Goal: Complete application form: Complete application form

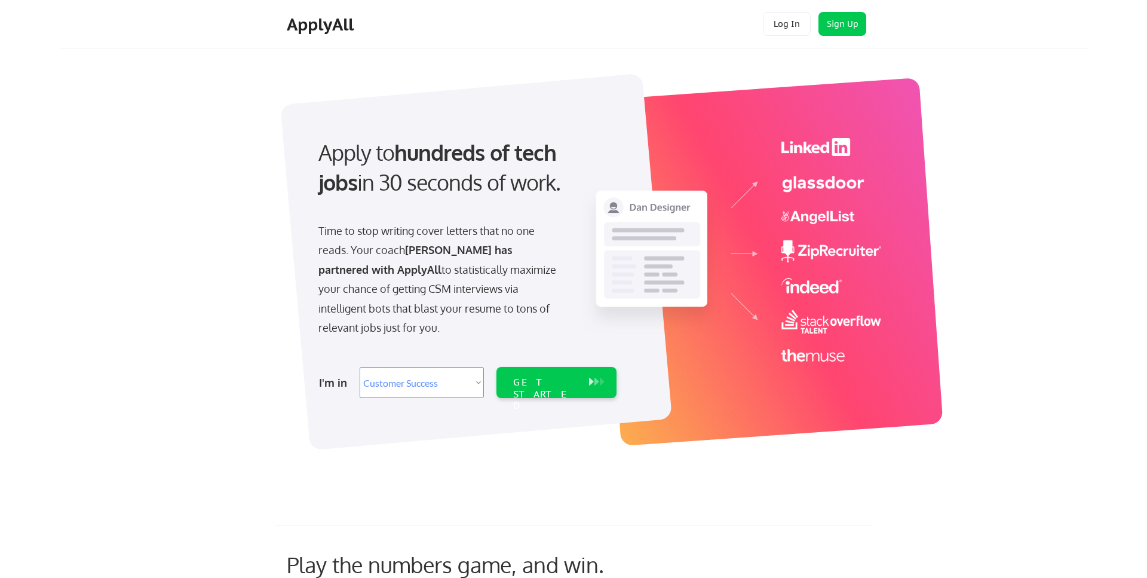
select select ""sales""
click at [535, 382] on div "GET STARTED" at bounding box center [545, 394] width 64 height 35
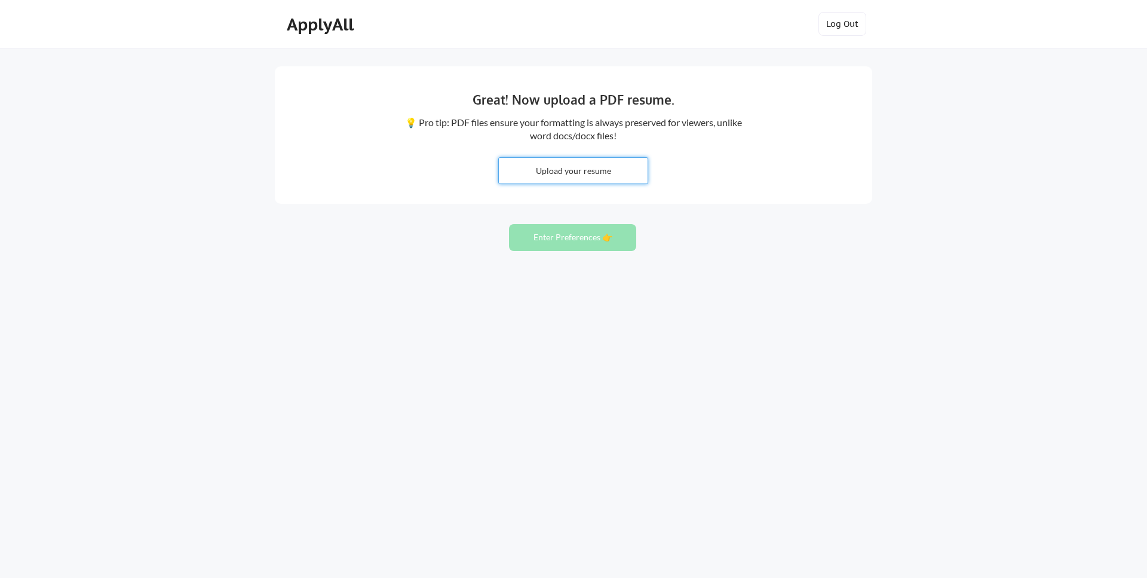
click at [530, 169] on input "file" at bounding box center [573, 171] width 149 height 26
click at [576, 169] on input "file" at bounding box center [573, 171] width 149 height 26
type input "C:\fakepath\Britton Russell - Resume.pdf"
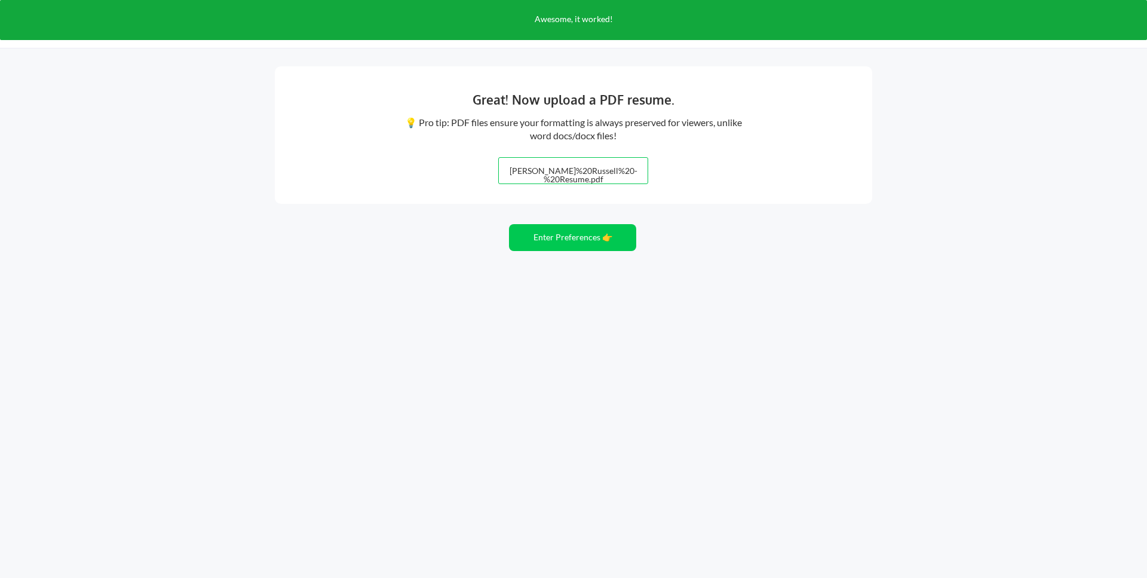
click at [408, 264] on div "Great! Now upload a PDF resume. 💡 Pro tip: PDF files ensure your formatting is …" at bounding box center [573, 289] width 1147 height 578
click at [585, 240] on button "Enter Preferences 👉" at bounding box center [572, 237] width 127 height 27
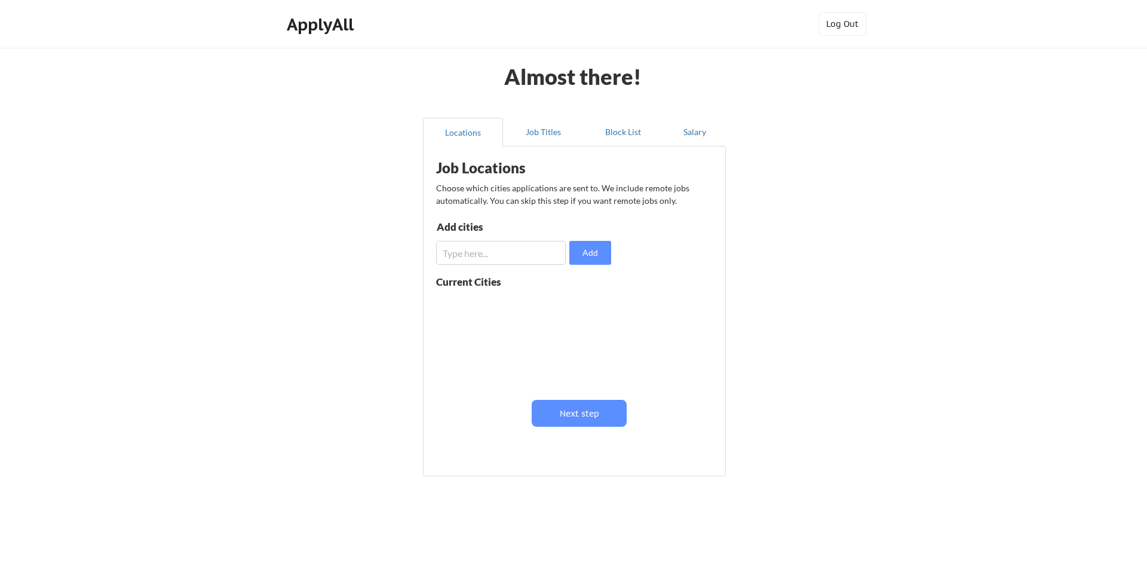
click at [350, 231] on div "Almost there! Locations Job Titles Block List Salary Job Locations Choose which…" at bounding box center [573, 293] width 1147 height 586
click at [586, 409] on button "Next step" at bounding box center [579, 413] width 95 height 27
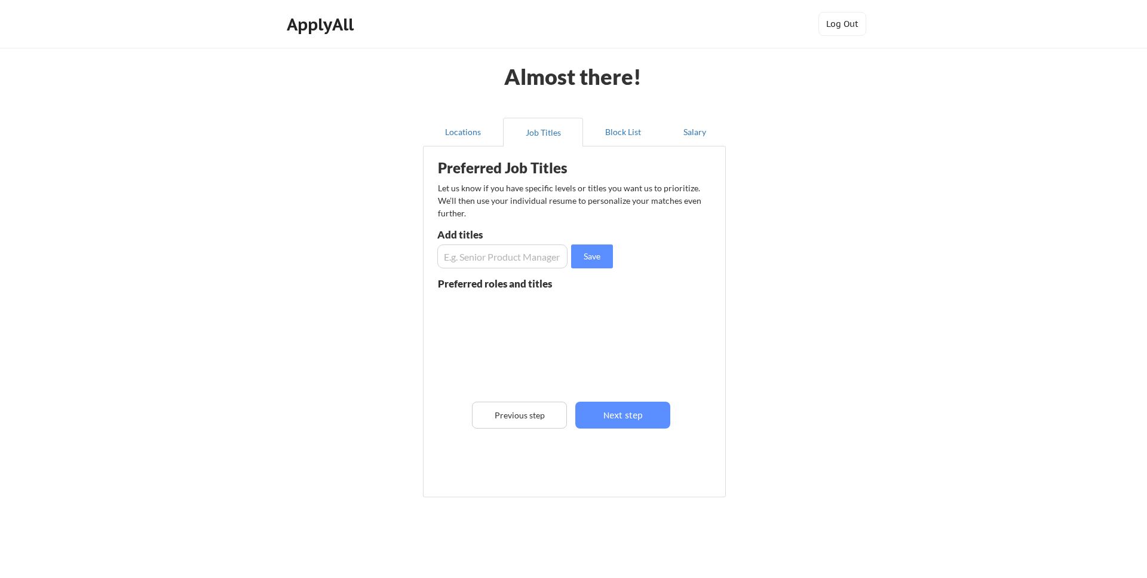
click at [483, 256] on input "input" at bounding box center [502, 256] width 130 height 24
type input "Implementation"
drag, startPoint x: 313, startPoint y: 224, endPoint x: 323, endPoint y: 225, distance: 10.3
click at [314, 224] on div "Almost there! Locations Job Titles Block List Salary Preferred Job Titles Let u…" at bounding box center [573, 303] width 1147 height 607
click at [593, 257] on button "Save" at bounding box center [592, 256] width 42 height 24
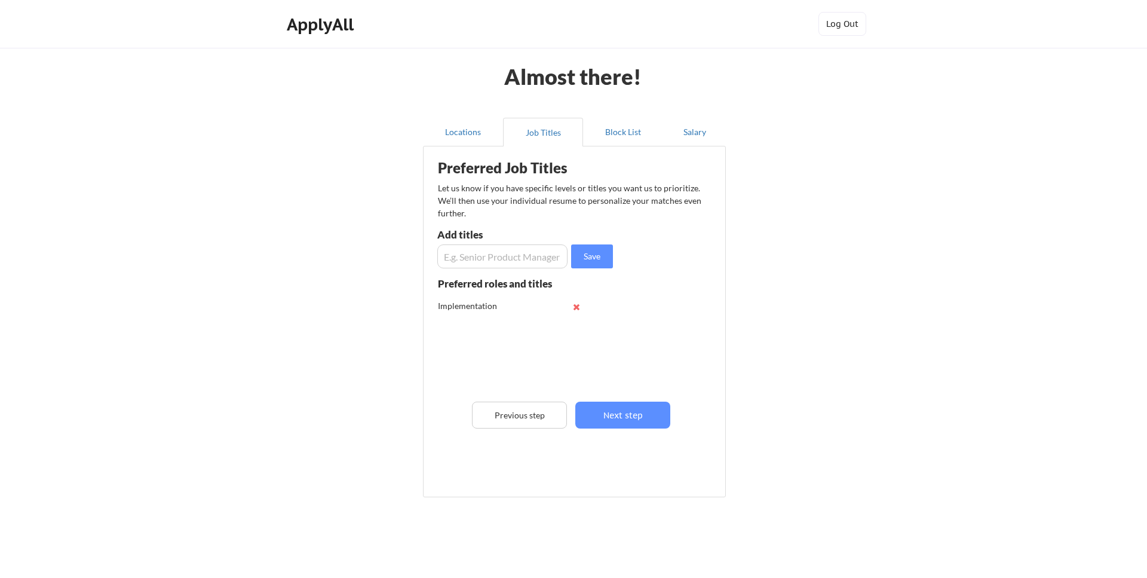
click at [546, 250] on input "input" at bounding box center [502, 256] width 130 height 24
click at [518, 260] on input "input" at bounding box center [502, 256] width 130 height 24
type input "Onboarding"
click at [599, 256] on button "Save" at bounding box center [592, 256] width 42 height 24
click at [517, 255] on input "input" at bounding box center [502, 256] width 130 height 24
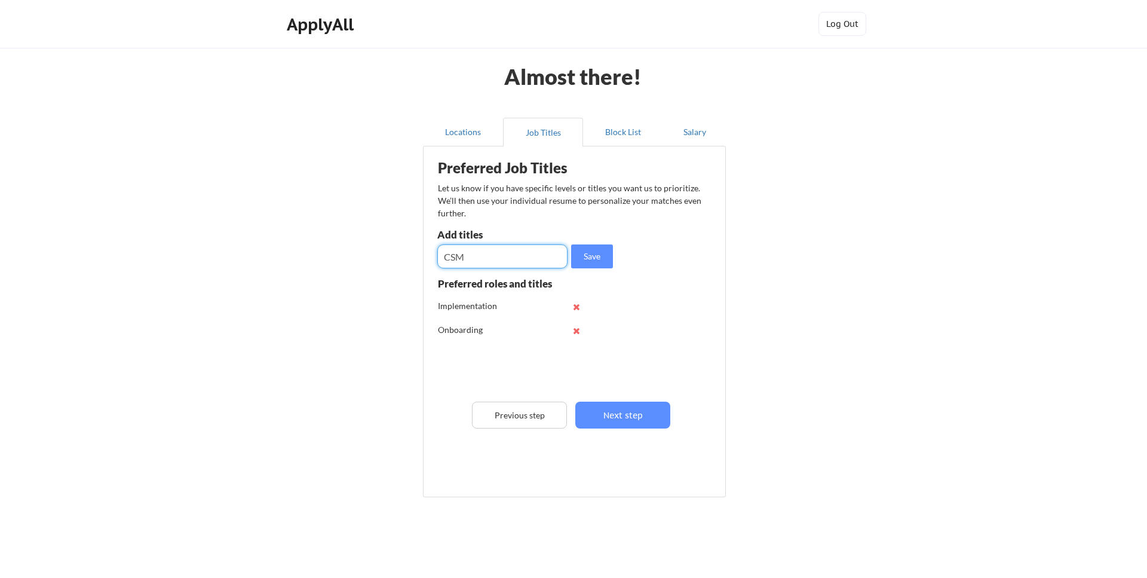
type input "CSM"
click at [494, 258] on input "input" at bounding box center [502, 256] width 130 height 24
type input "Customer Support"
click at [595, 253] on button "Save" at bounding box center [592, 256] width 42 height 24
click at [521, 257] on input "input" at bounding box center [502, 256] width 130 height 24
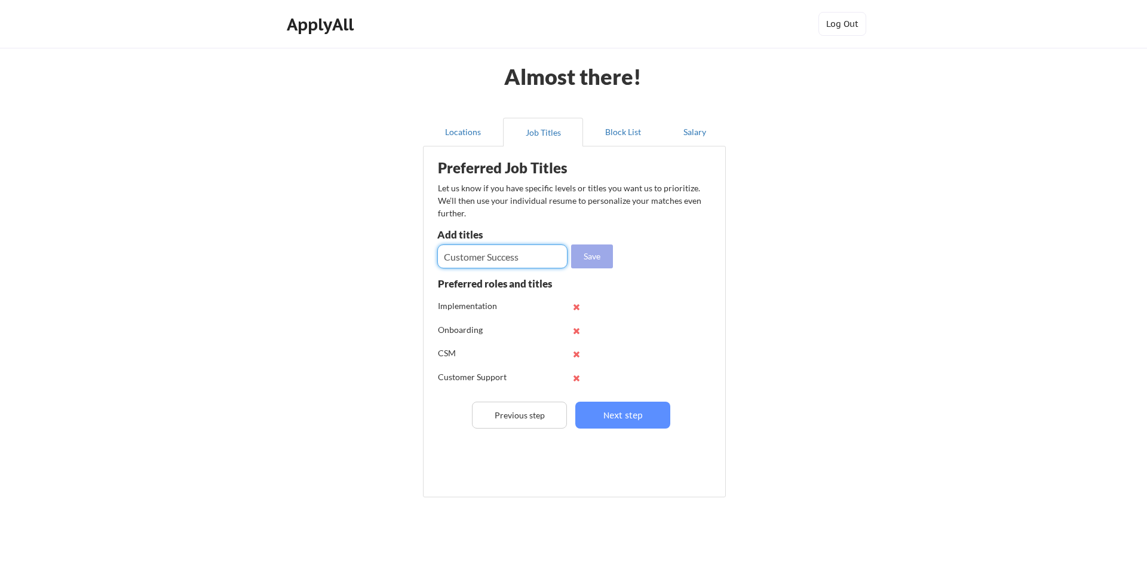
type input "Customer Success"
click at [607, 264] on button "Save" at bounding box center [592, 256] width 42 height 24
click at [533, 256] on input "input" at bounding box center [502, 256] width 130 height 24
type input "Account Manager"
click at [601, 250] on button "Save" at bounding box center [592, 256] width 42 height 24
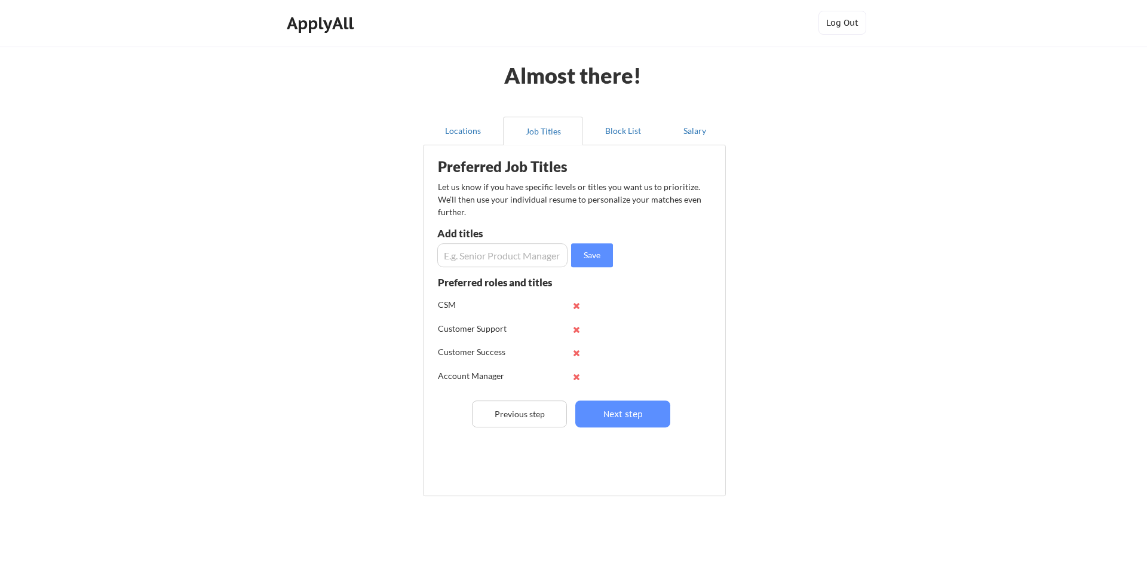
scroll to position [29, 0]
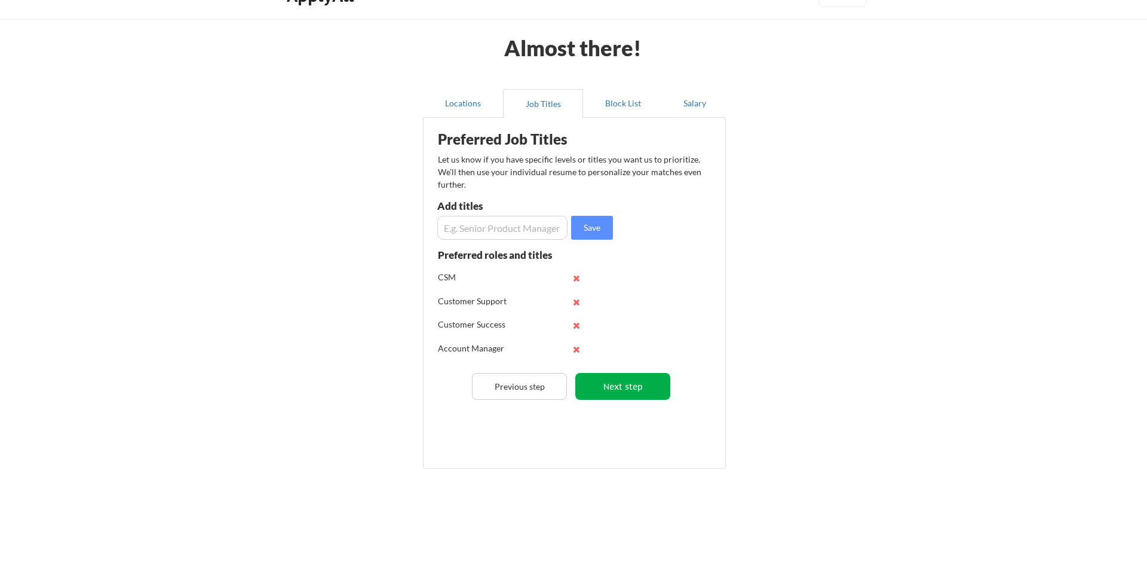
click at [631, 384] on button "Next step" at bounding box center [623, 386] width 95 height 27
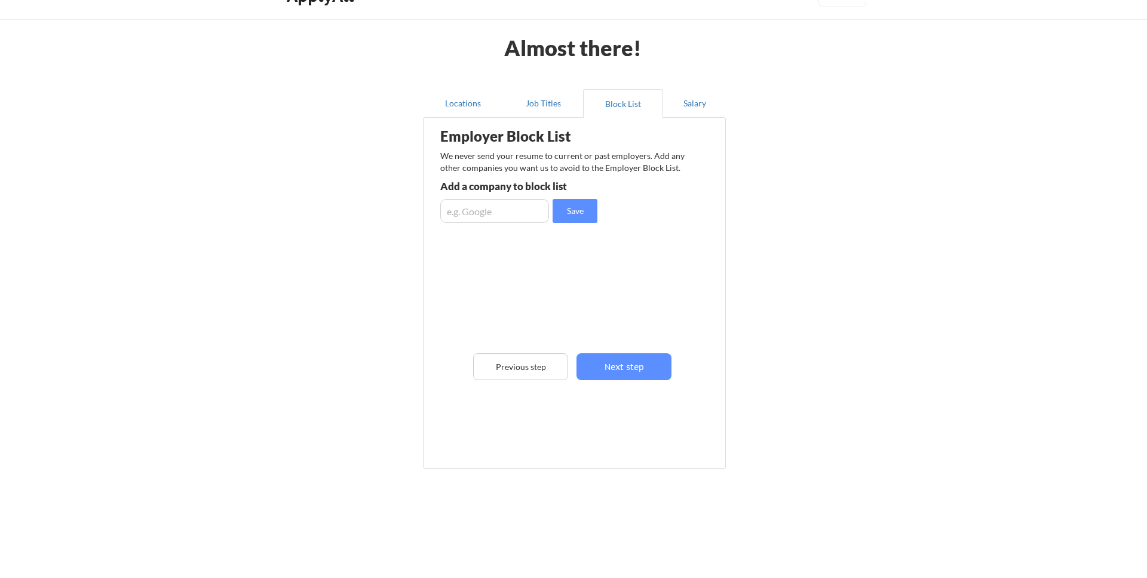
click at [607, 314] on div "Employer Block List We never send your resume to current or past employers. Add…" at bounding box center [575, 275] width 290 height 309
click at [628, 360] on button "Next step" at bounding box center [624, 366] width 95 height 27
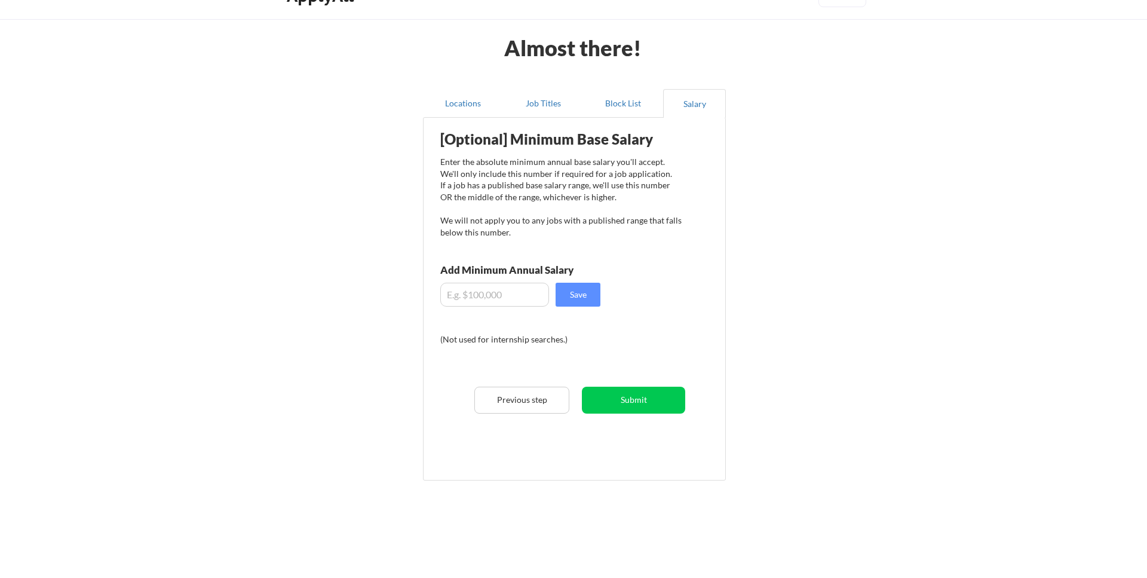
click at [522, 295] on input "input" at bounding box center [494, 295] width 109 height 24
click at [202, 195] on div "Almost there! Locations Job Titles Block List Salary Employer Block List We nev…" at bounding box center [573, 280] width 1147 height 619
drag, startPoint x: 479, startPoint y: 292, endPoint x: 438, endPoint y: 294, distance: 41.3
click at [440, 294] on input "input" at bounding box center [494, 295] width 109 height 24
click at [486, 296] on input "input" at bounding box center [494, 295] width 109 height 24
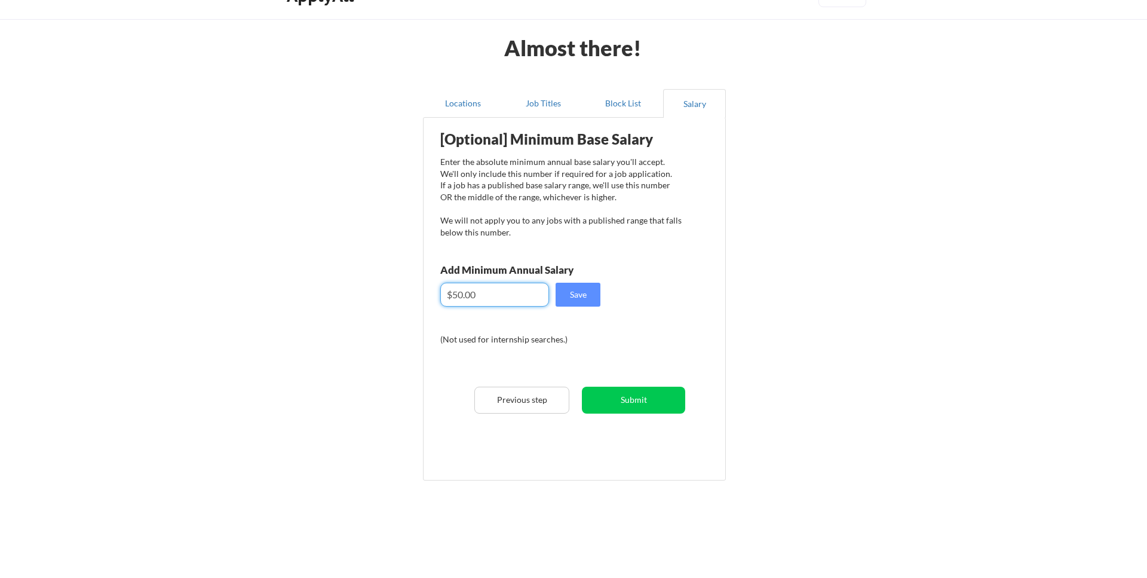
drag, startPoint x: 498, startPoint y: 292, endPoint x: 454, endPoint y: 297, distance: 44.6
click at [453, 297] on input "input" at bounding box center [494, 295] width 109 height 24
type input "$40,000"
click at [309, 209] on div "Almost there! Locations Job Titles Block List Salary Employer Block List We nev…" at bounding box center [573, 280] width 1147 height 619
click at [586, 297] on button "Save" at bounding box center [578, 295] width 45 height 24
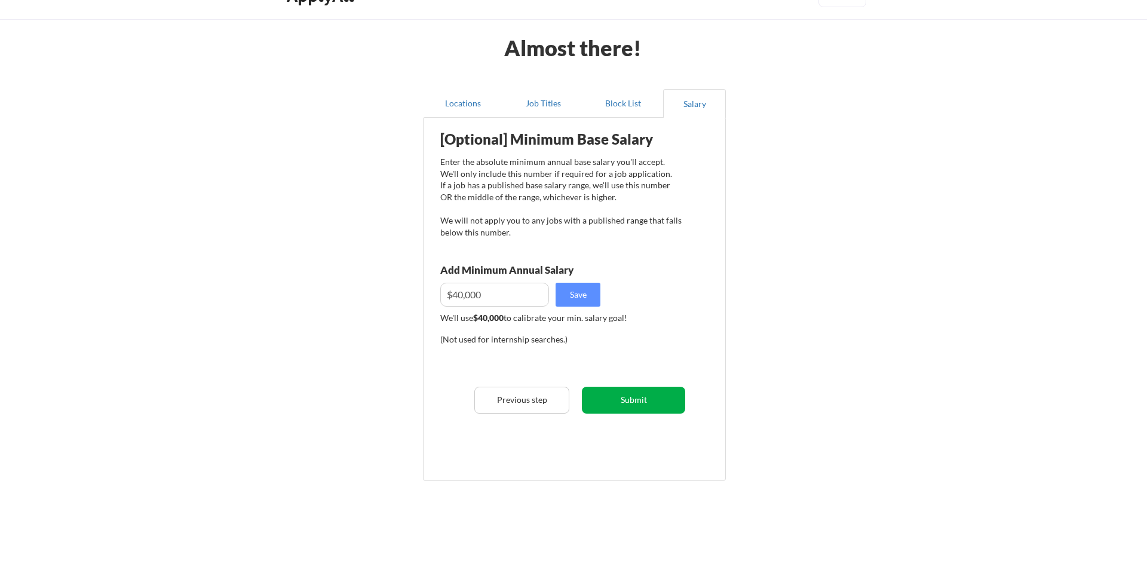
click at [637, 396] on button "Submit" at bounding box center [633, 400] width 103 height 27
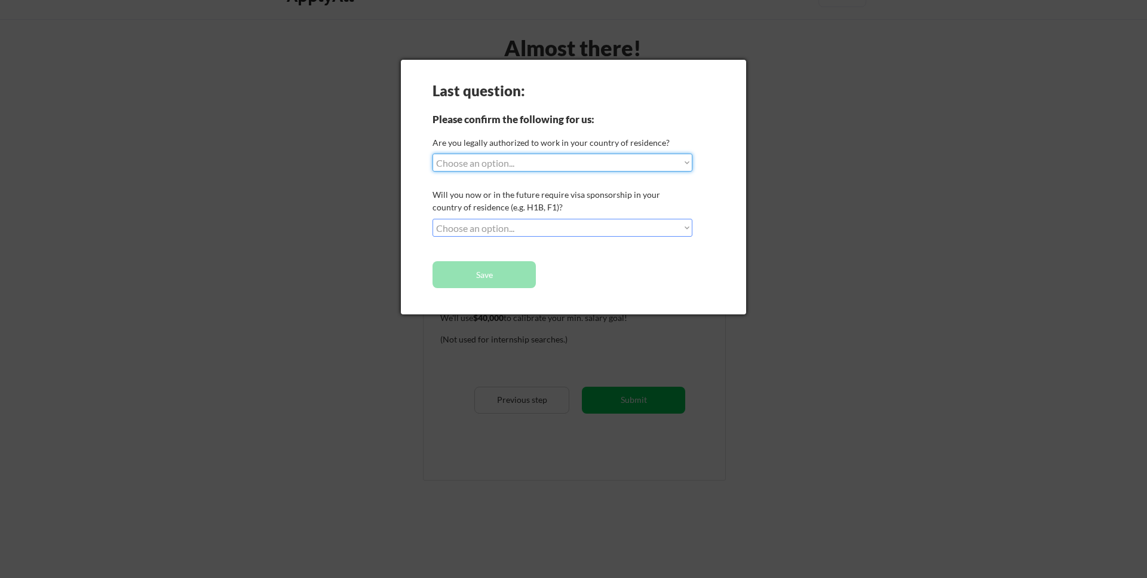
click at [433, 154] on select "Choose an option... Yes, I am a US Citizen Yes, I am a Canadian Citizen Yes, I …" at bounding box center [563, 163] width 260 height 18
select select ""yes__i_am_a_canadian_citizen""
click option "Yes, I am a Canadian Citizen" at bounding box center [0, 0] width 0 height 0
click at [433, 219] on select "Choose an option... No, I will not need sponsorship Yes, I will need sponsorship" at bounding box center [563, 228] width 260 height 18
select select ""no__i_will_not_need_sponsorship""
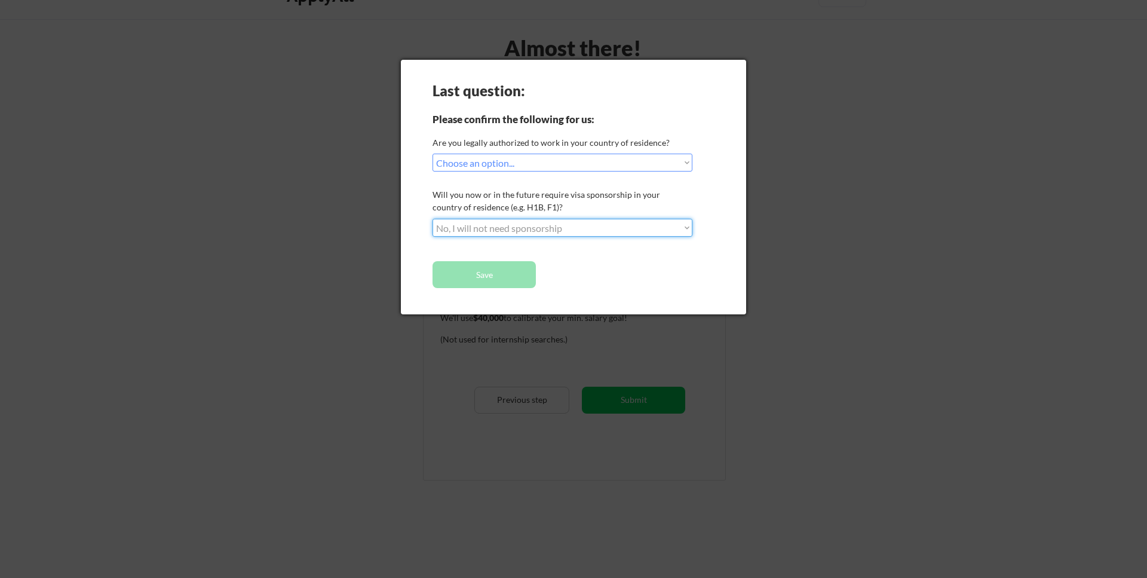
click option "No, I will not need sponsorship" at bounding box center [0, 0] width 0 height 0
click at [470, 277] on button "Save" at bounding box center [484, 274] width 103 height 27
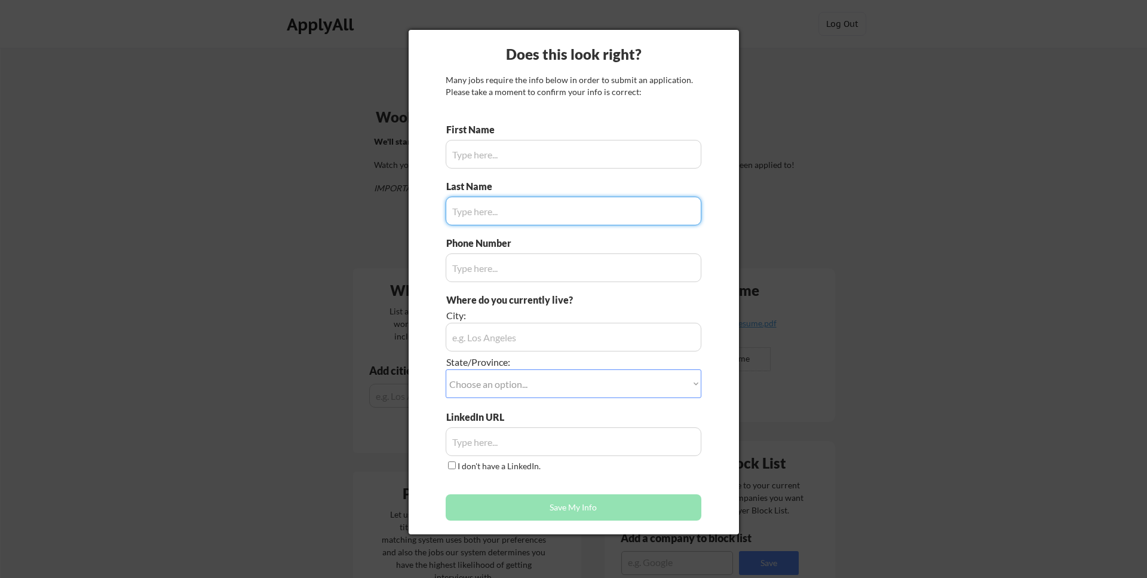
click at [512, 158] on input "input" at bounding box center [574, 154] width 256 height 29
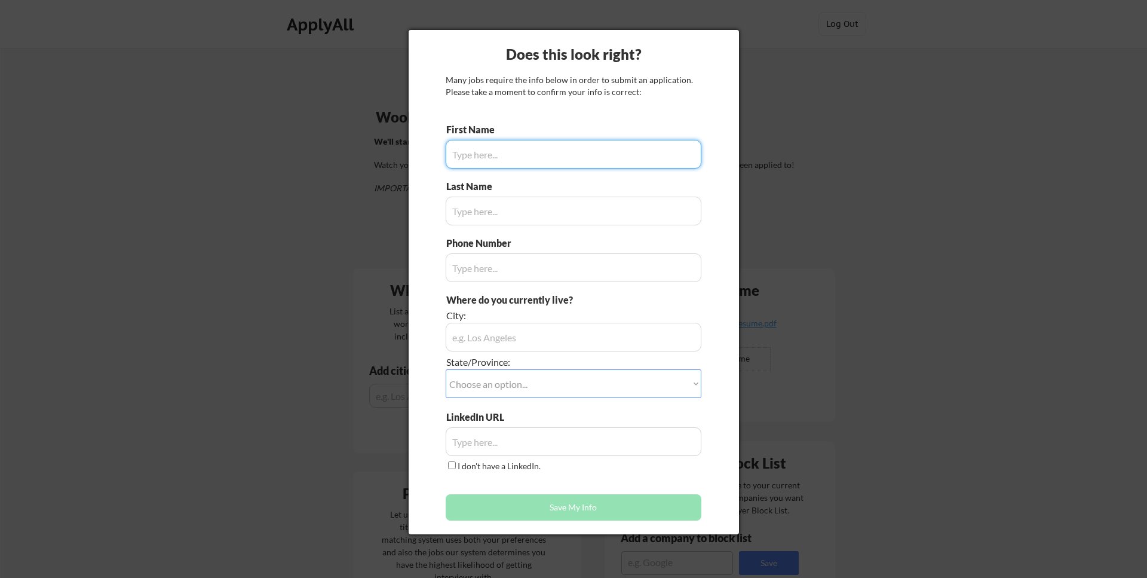
type input "Russell"
type input "647-893-1475"
type input "Kitchener, ON"
type input "Britton"
click at [472, 65] on div "Does this look right?" at bounding box center [574, 54] width 331 height 21
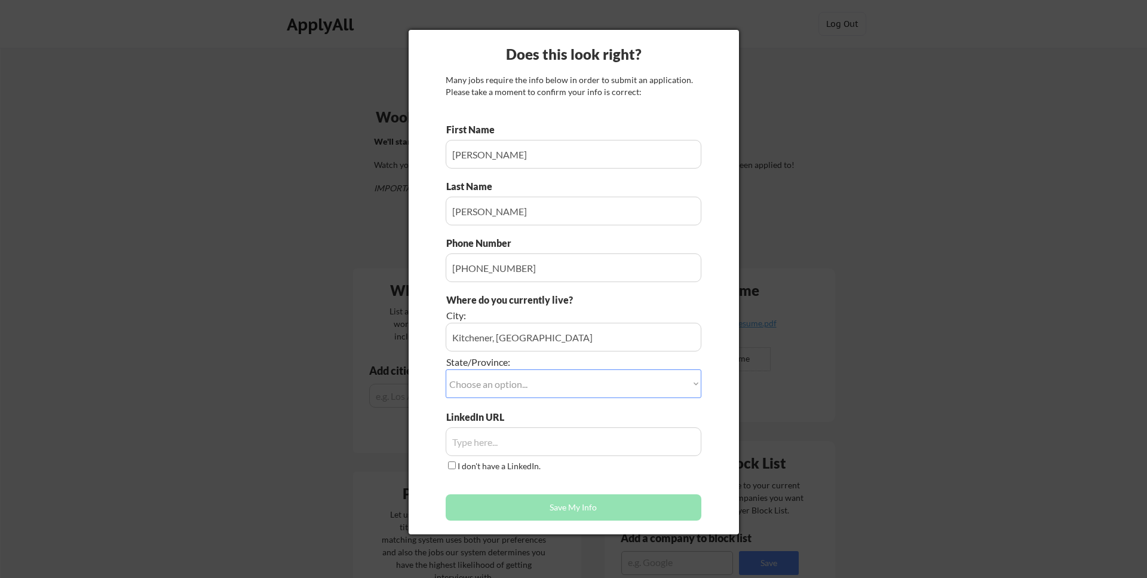
click at [446, 369] on select "Choose an option... Other/Not Applicable Alabama Alaska Alberta Arizona Arkansa…" at bounding box center [574, 383] width 256 height 29
select select ""Ontario""
click option "Ontario" at bounding box center [0, 0] width 0 height 0
click at [492, 435] on input "input" at bounding box center [574, 441] width 256 height 29
click at [492, 445] on input "input" at bounding box center [574, 441] width 256 height 29
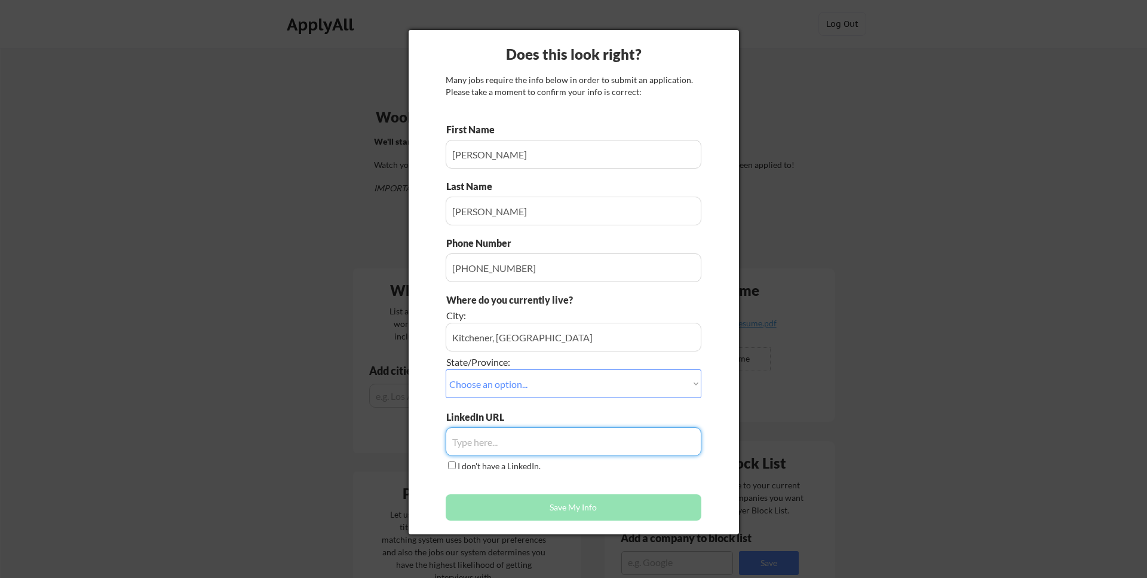
paste input "https://www.linkedin.com/in/britton-russell-40525297/"
type input "https://www.linkedin.com/in/britton-russell-40525297/"
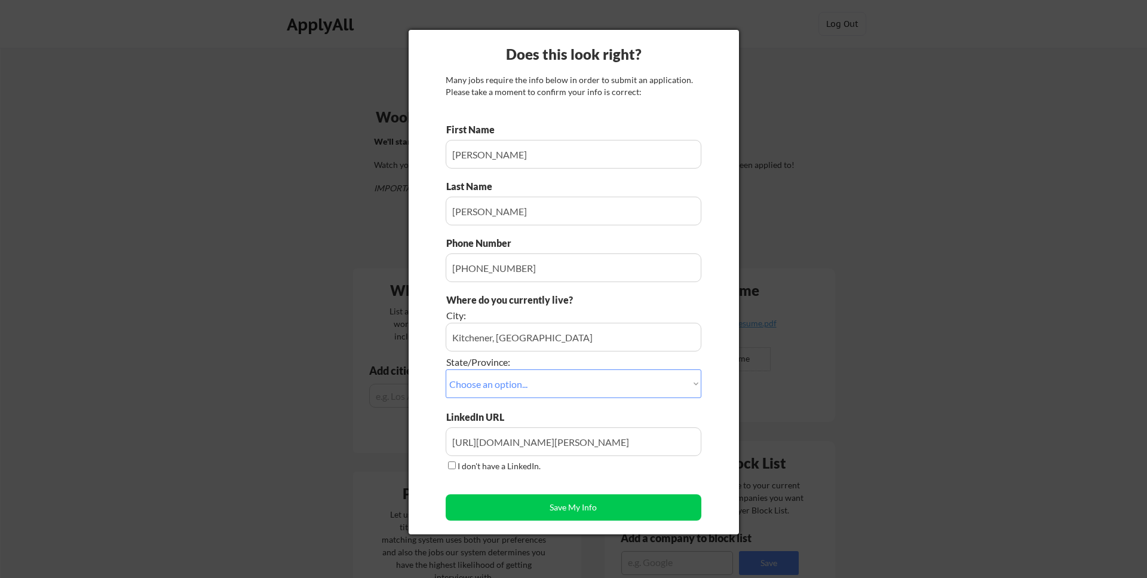
drag, startPoint x: 430, startPoint y: 440, endPoint x: 463, endPoint y: 472, distance: 45.6
click at [429, 443] on div "Does this look right? Many jobs require the info below in order to submit an ap…" at bounding box center [574, 282] width 331 height 504
click at [525, 509] on button "Save My Info" at bounding box center [574, 507] width 256 height 26
type input "Kitchener, ON, Ontario"
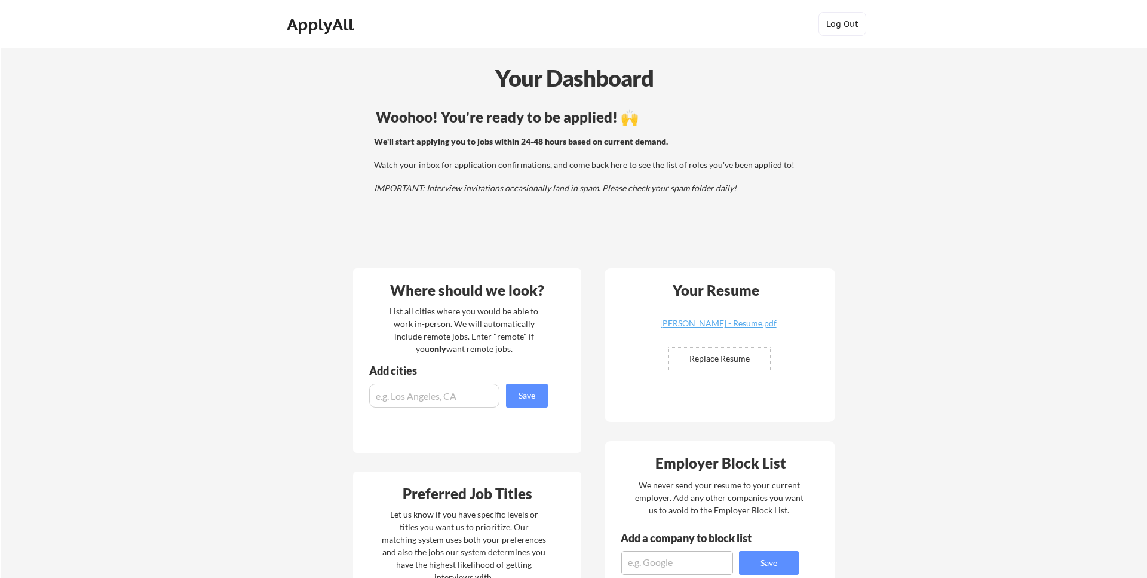
click at [309, 387] on div "Your Dashboard Woohoo! You're ready to be applied! 🙌 We'll start applying you t…" at bounding box center [574, 578] width 1147 height 1061
click at [251, 334] on div "Your Dashboard Woohoo! You're ready to be applied! 🙌 We'll start applying you t…" at bounding box center [574, 578] width 1147 height 1061
